Goal: Find specific page/section: Find specific page/section

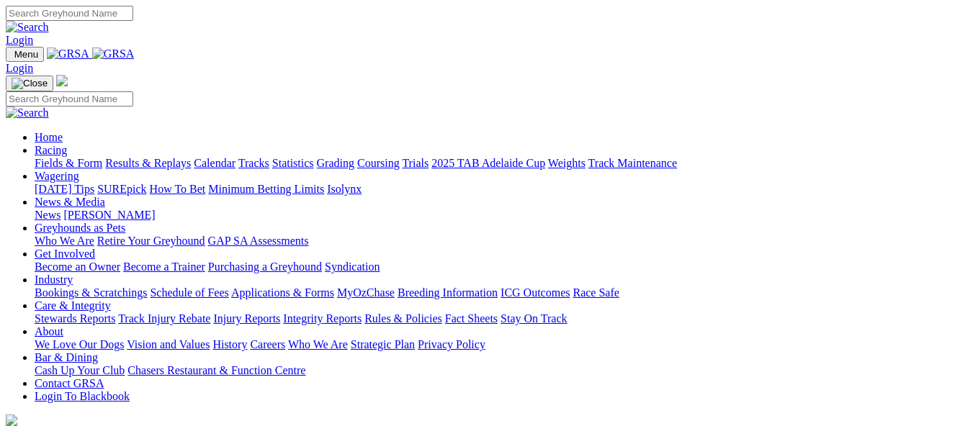
scroll to position [582, 0]
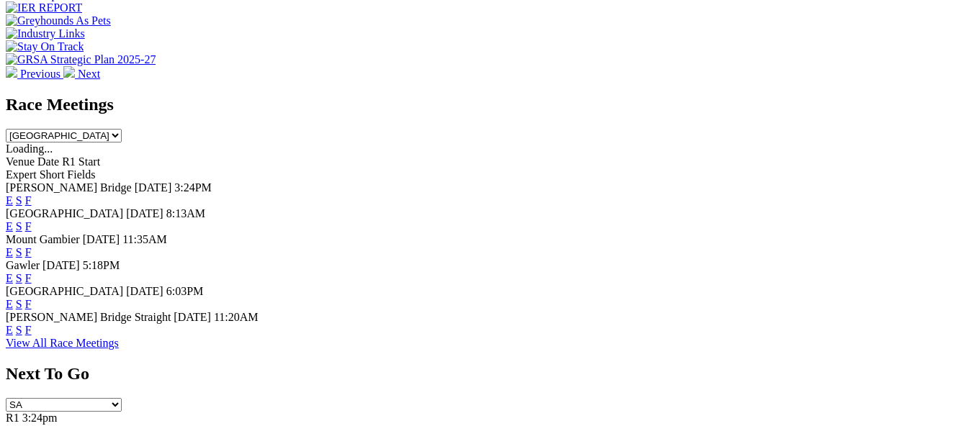
click at [32, 298] on link "F" at bounding box center [28, 304] width 6 height 12
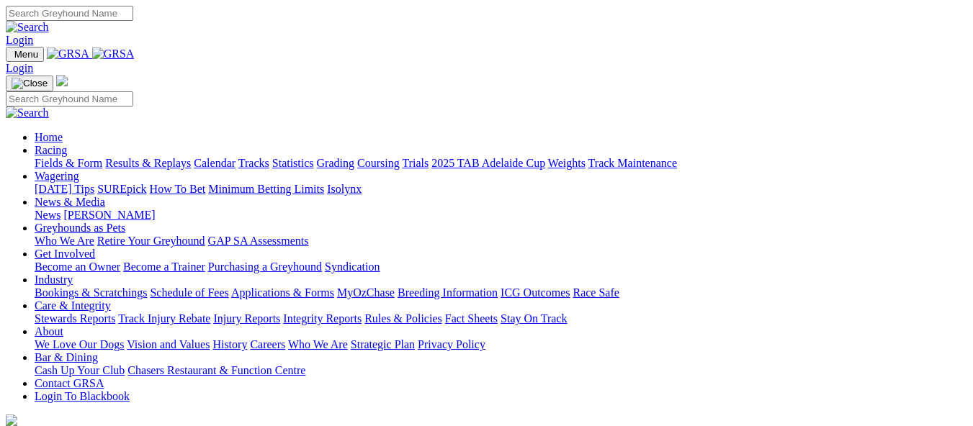
scroll to position [584, 0]
